Goal: Information Seeking & Learning: Check status

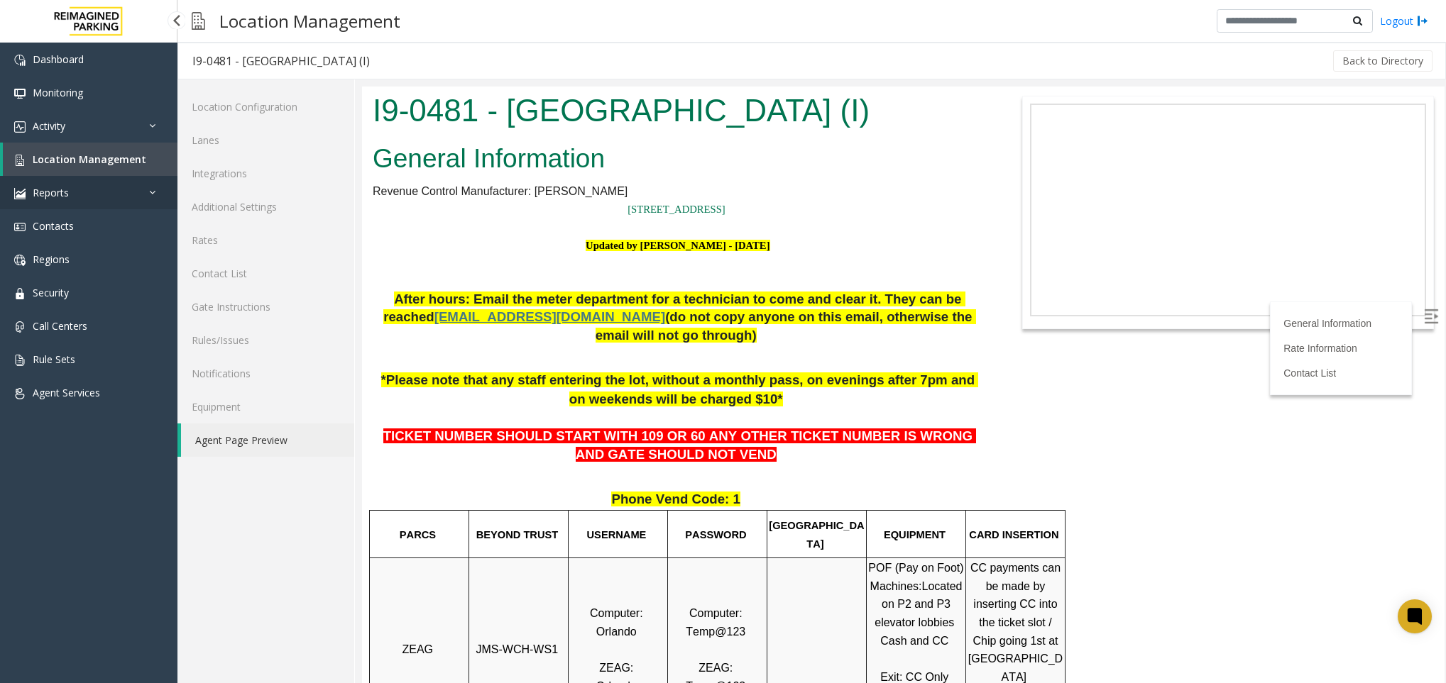
click at [84, 190] on link "Reports" at bounding box center [88, 192] width 177 height 33
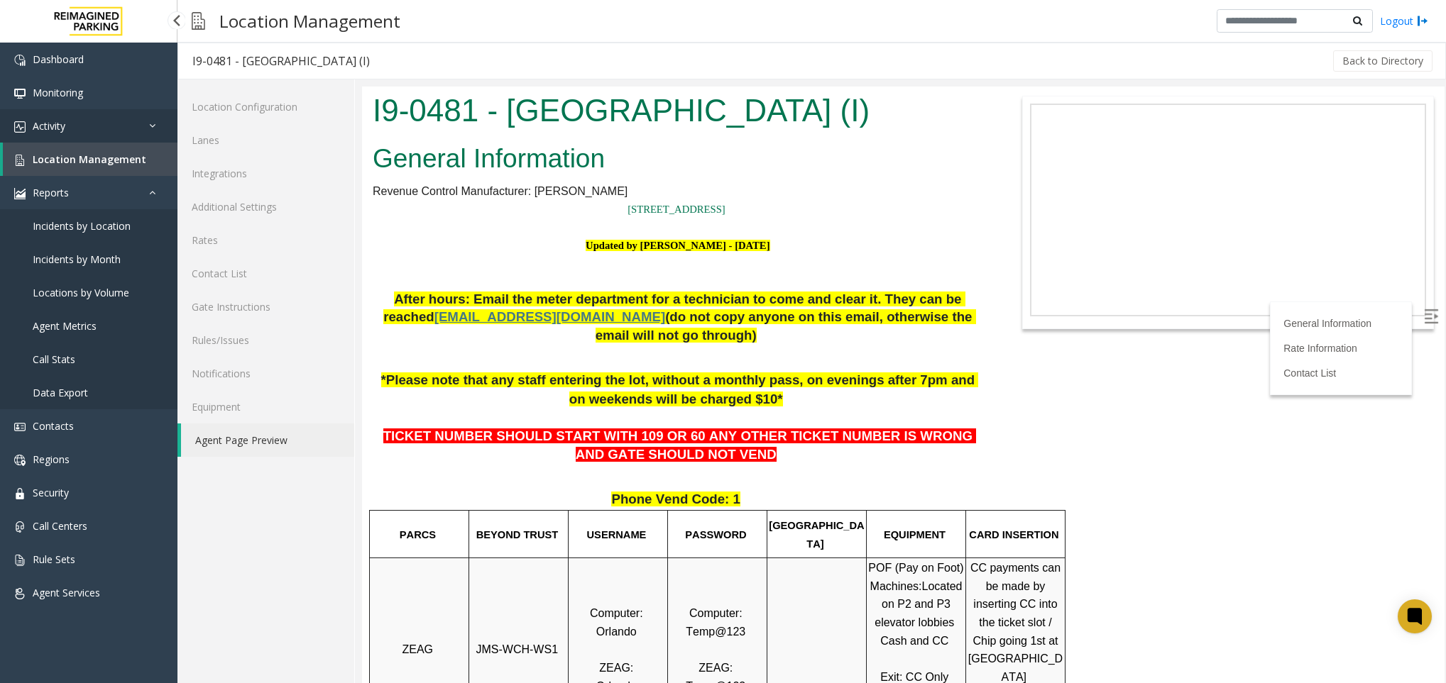
click at [105, 119] on link "Activity" at bounding box center [88, 125] width 177 height 33
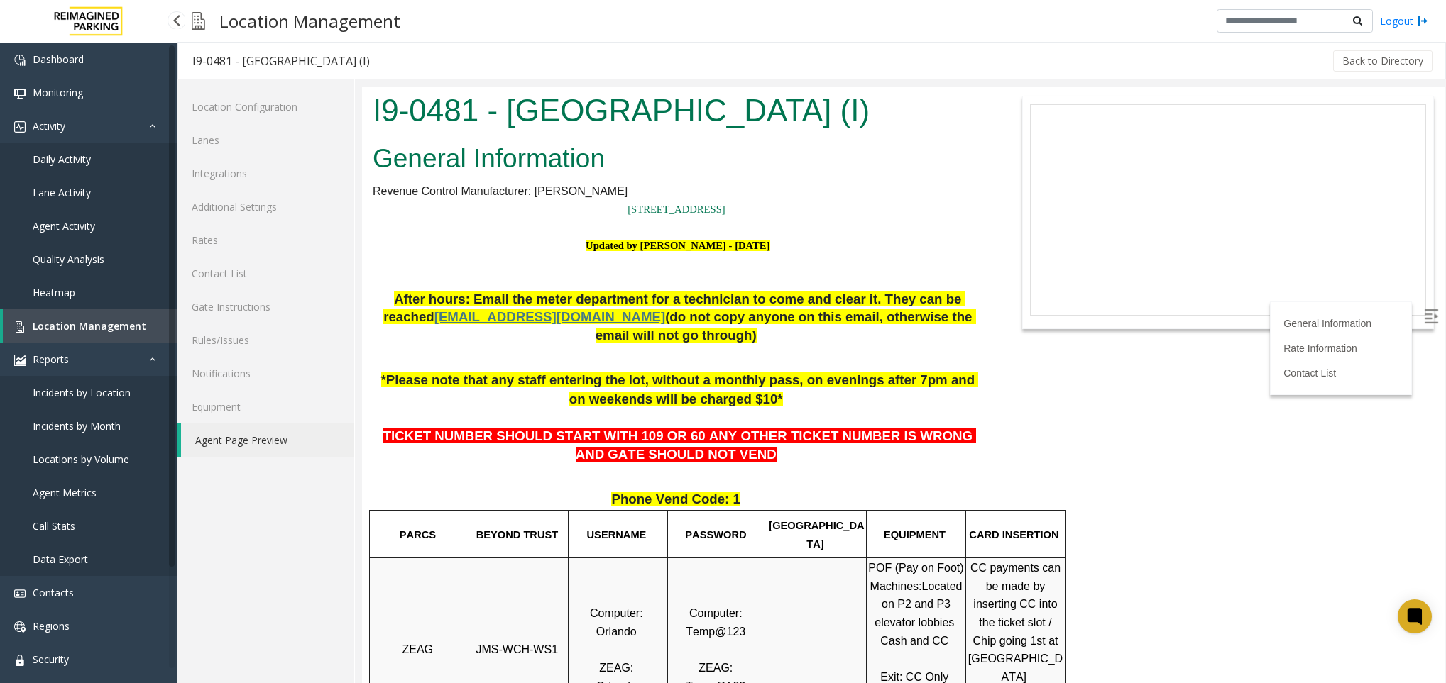
click at [84, 219] on span "Agent Activity" at bounding box center [64, 225] width 62 height 13
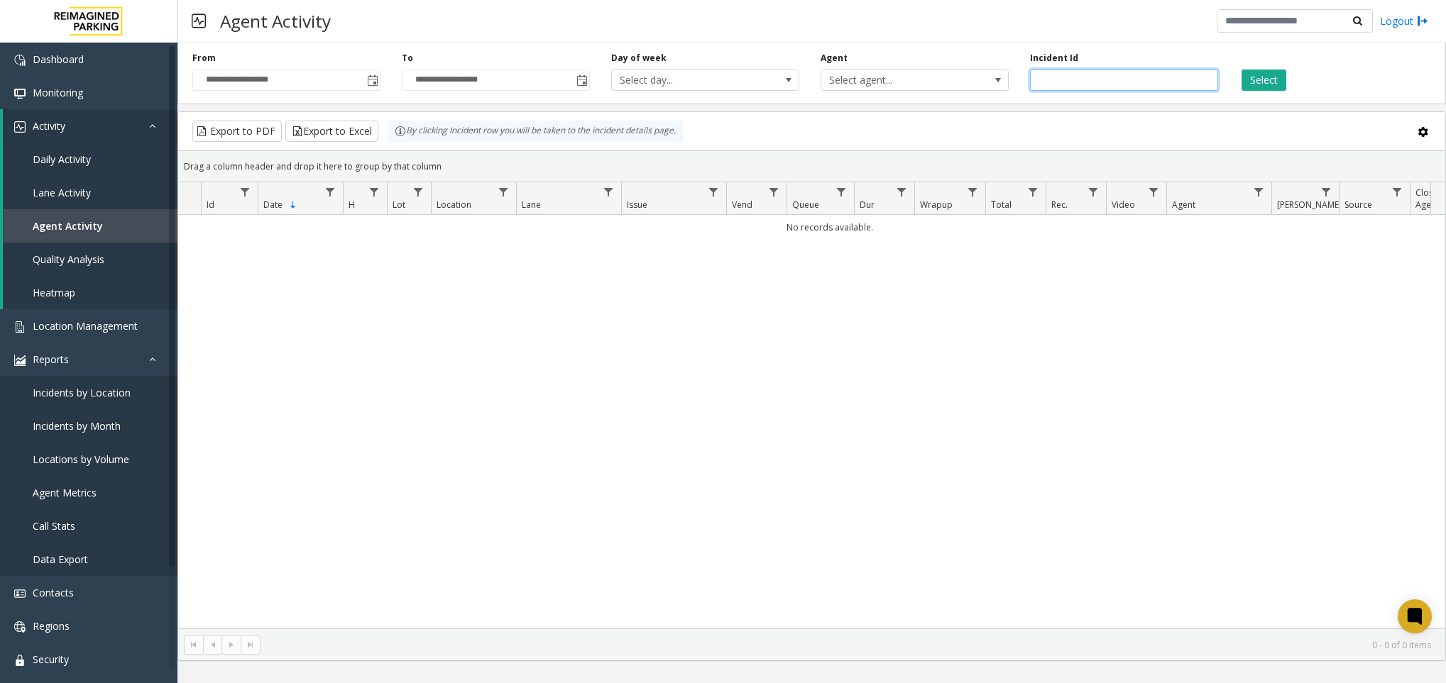
click at [1076, 77] on input "number" at bounding box center [1124, 80] width 188 height 21
paste input "*******"
type input "*******"
click at [1275, 90] on button "Select" at bounding box center [1263, 80] width 45 height 21
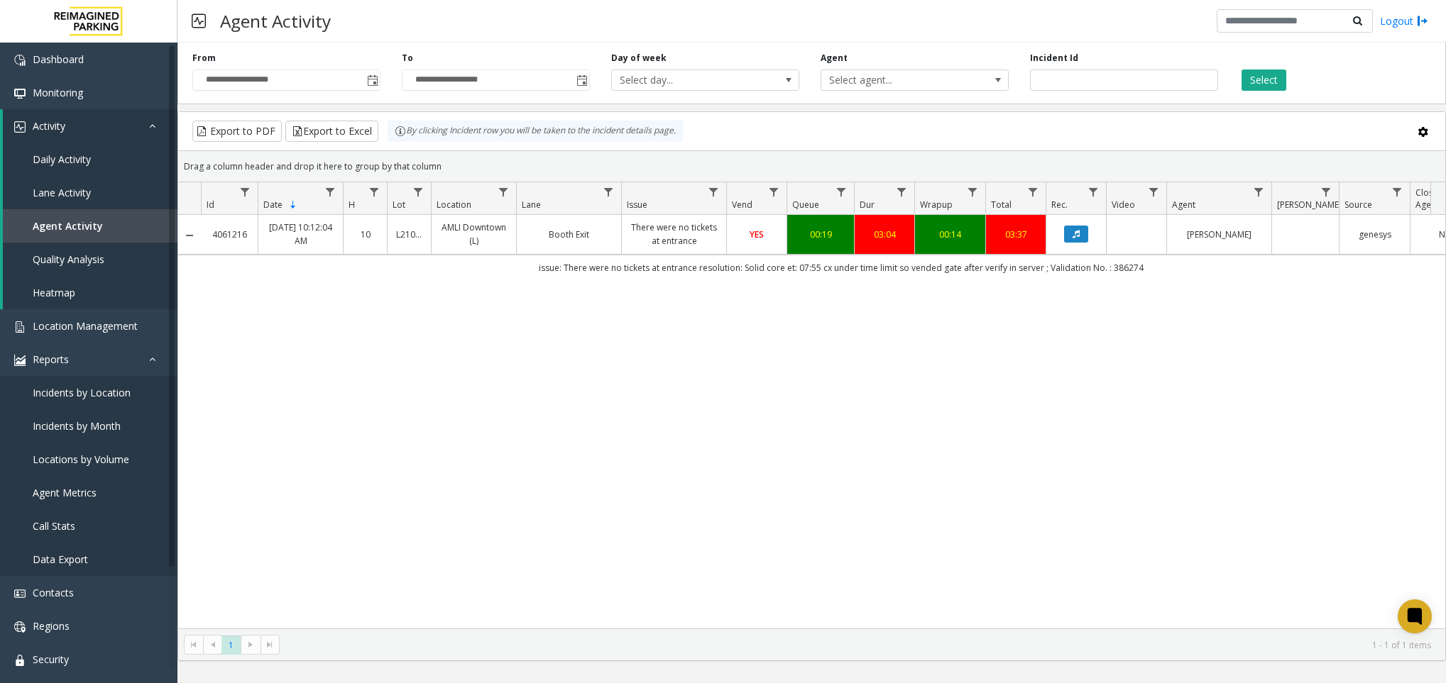
drag, startPoint x: 561, startPoint y: 611, endPoint x: 671, endPoint y: 597, distance: 110.9
click at [671, 597] on div "4061216 [DATE] 10:12:04 AM 10 L21063900 AMLI Downtown (L) Booth Exit There were…" at bounding box center [811, 422] width 1267 height 414
drag, startPoint x: 654, startPoint y: 567, endPoint x: 586, endPoint y: 560, distance: 67.8
click at [586, 560] on div "4061216 [DATE] 10:12:04 AM 10 L21063900 AMLI Downtown (L) Booth Exit There were…" at bounding box center [811, 422] width 1267 height 414
